Goal: Find specific page/section: Find specific page/section

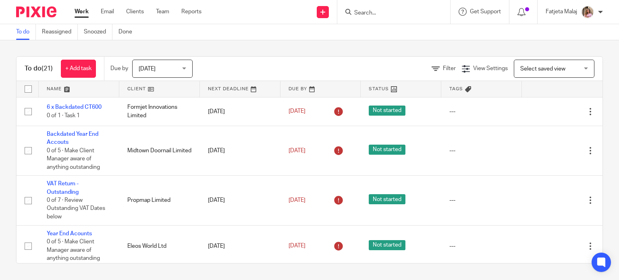
click at [412, 10] on input "Search" at bounding box center [389, 13] width 73 height 7
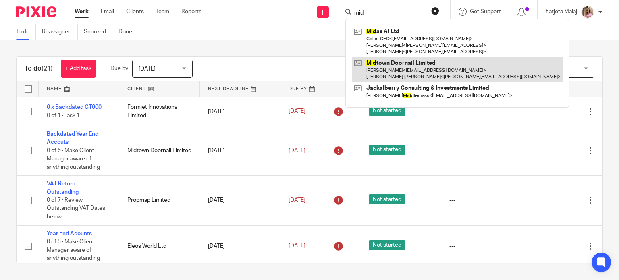
type input "mid"
click at [404, 67] on link at bounding box center [457, 69] width 211 height 25
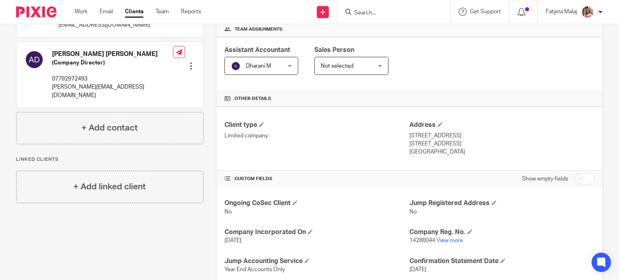
scroll to position [125, 0]
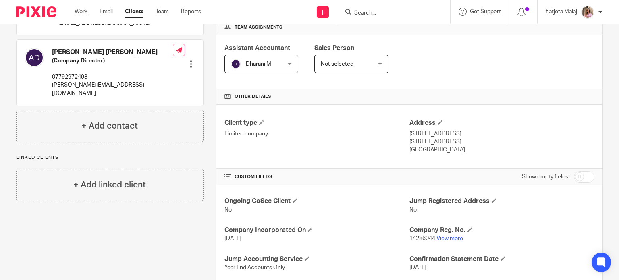
click at [445, 236] on link "View more" at bounding box center [449, 239] width 27 height 6
click at [382, 12] on input "Search" at bounding box center [389, 13] width 73 height 7
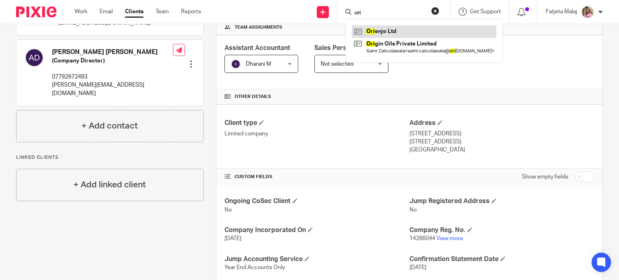
type input "ori"
click at [392, 34] on link at bounding box center [424, 31] width 145 height 12
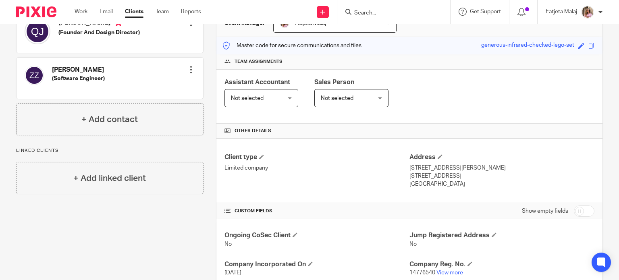
scroll to position [111, 0]
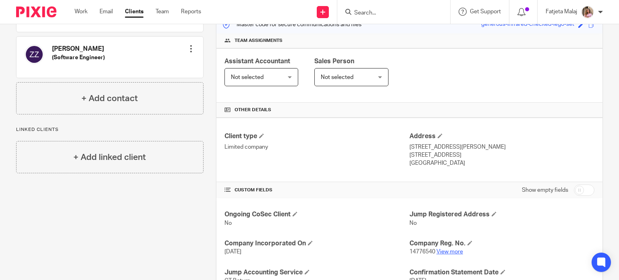
click at [444, 251] on link "View more" at bounding box center [449, 252] width 27 height 6
